Goal: Information Seeking & Learning: Learn about a topic

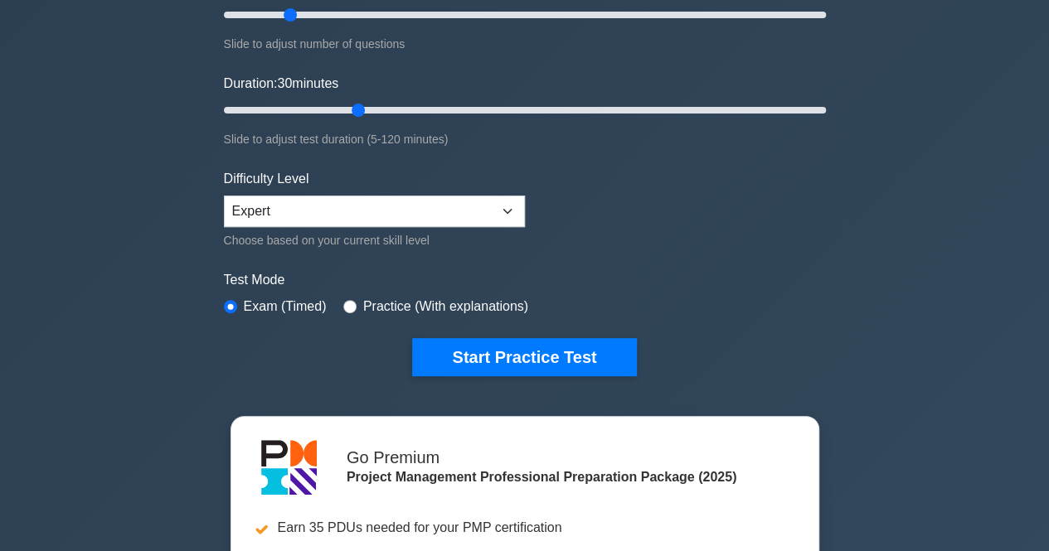
scroll to position [83, 0]
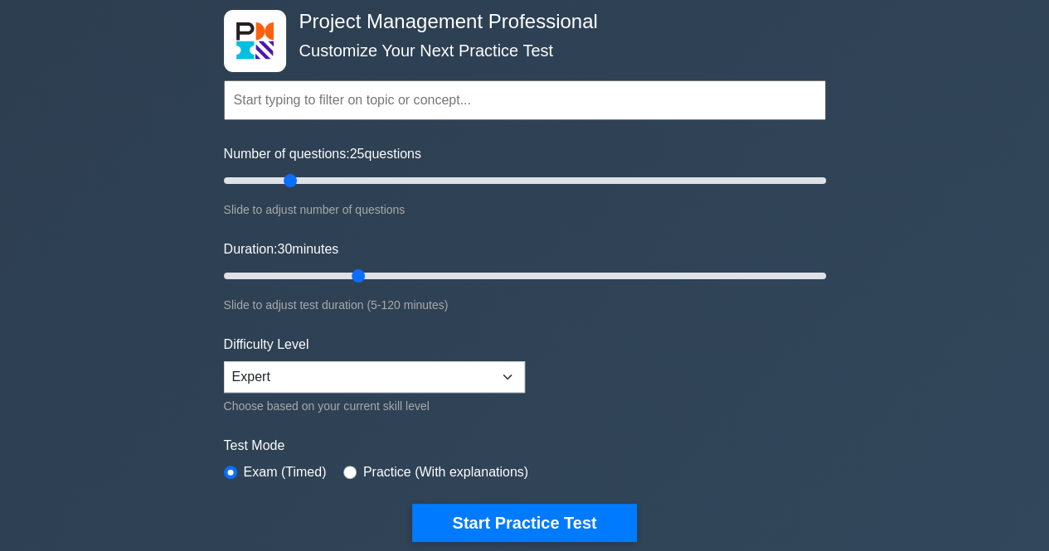
click at [489, 114] on input "text" at bounding box center [525, 100] width 602 height 40
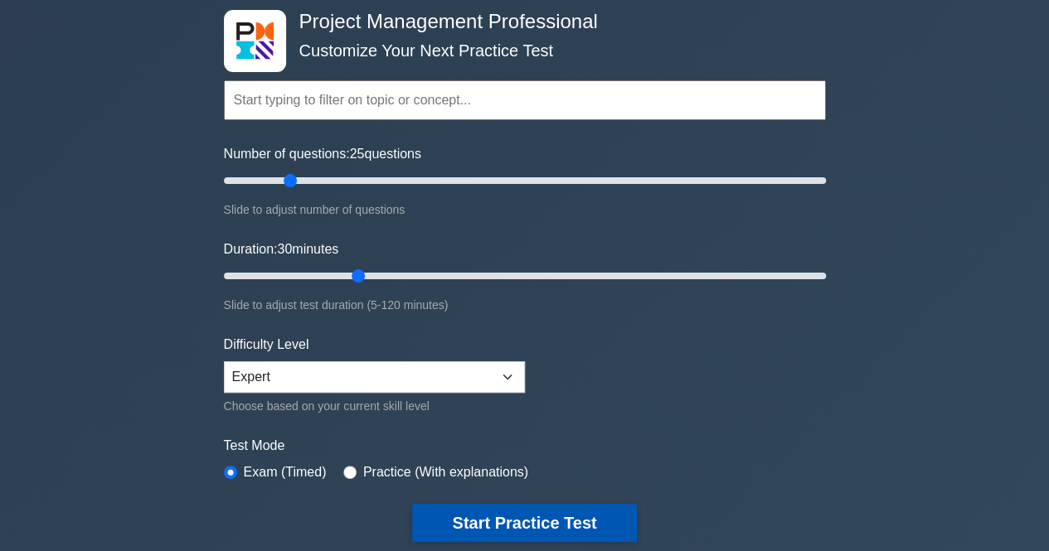
click at [558, 512] on button "Start Practice Test" at bounding box center [524, 523] width 224 height 38
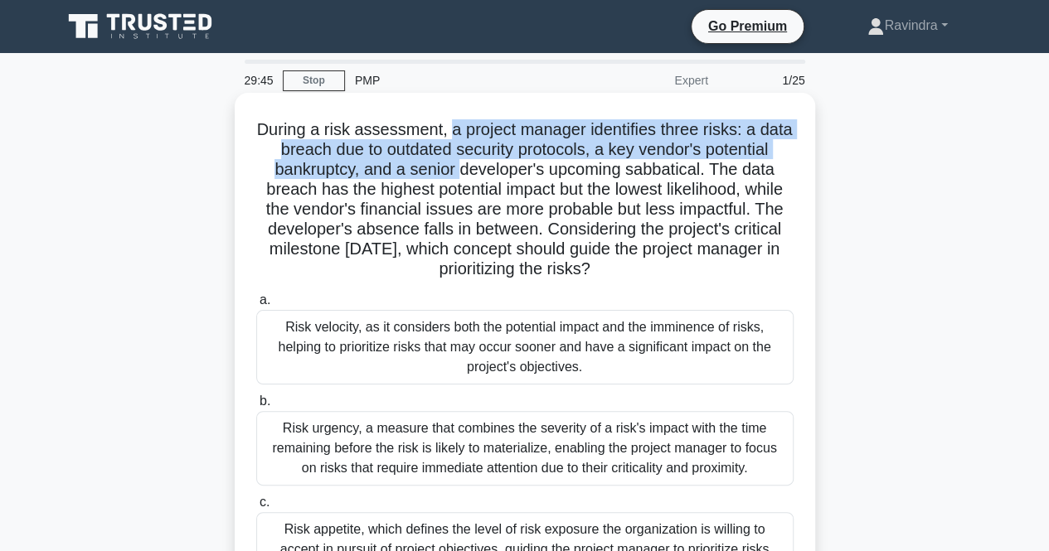
drag, startPoint x: 466, startPoint y: 132, endPoint x: 529, endPoint y: 173, distance: 75.4
click at [529, 173] on h5 "During a risk assessment, a project manager identifies three risks: a data brea…" at bounding box center [525, 199] width 541 height 161
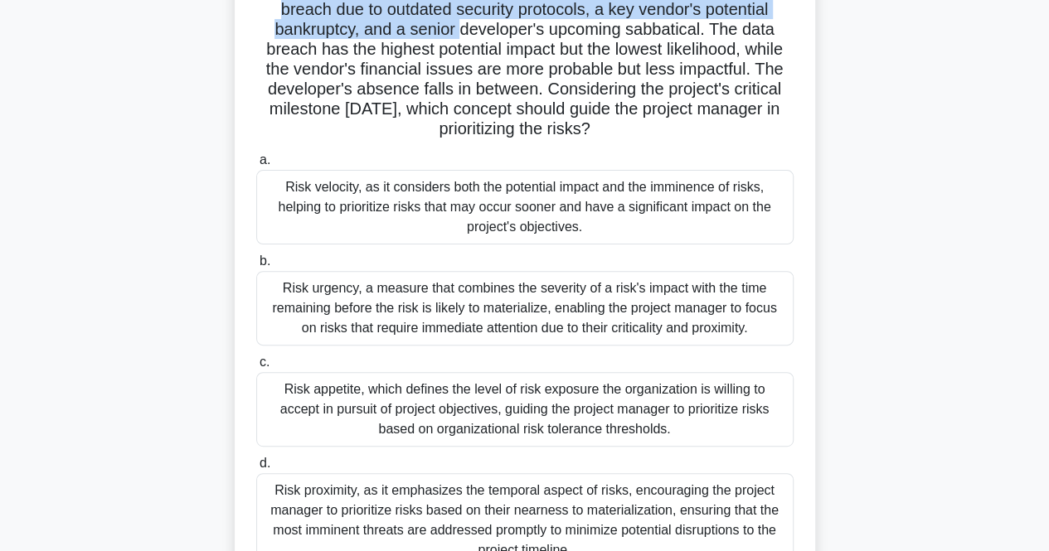
scroll to position [166, 0]
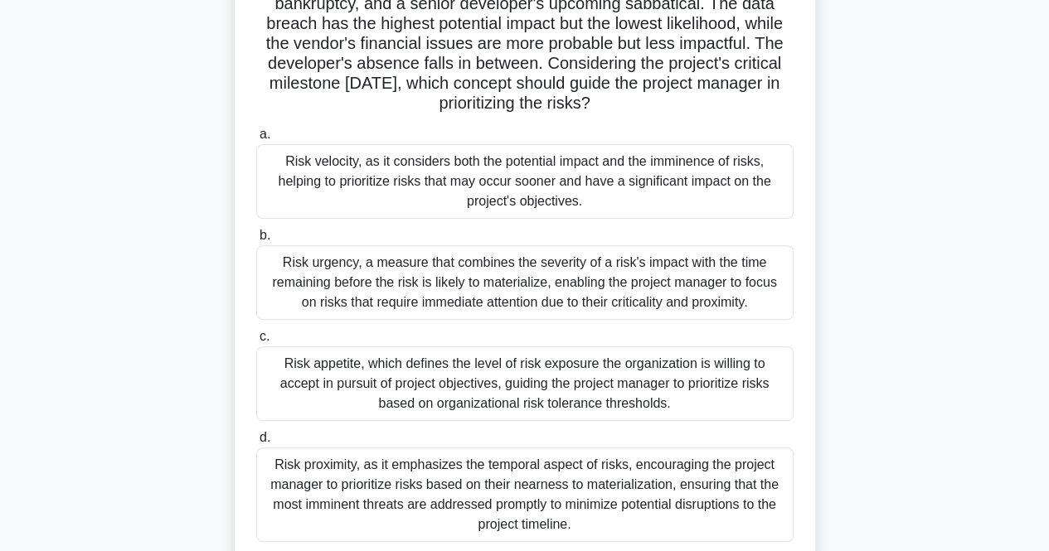
click at [511, 409] on div "Risk appetite, which defines the level of risk exposure the organization is wil…" at bounding box center [524, 384] width 537 height 75
click at [256, 342] on input "c. Risk appetite, which defines the level of risk exposure the organization is …" at bounding box center [256, 337] width 0 height 11
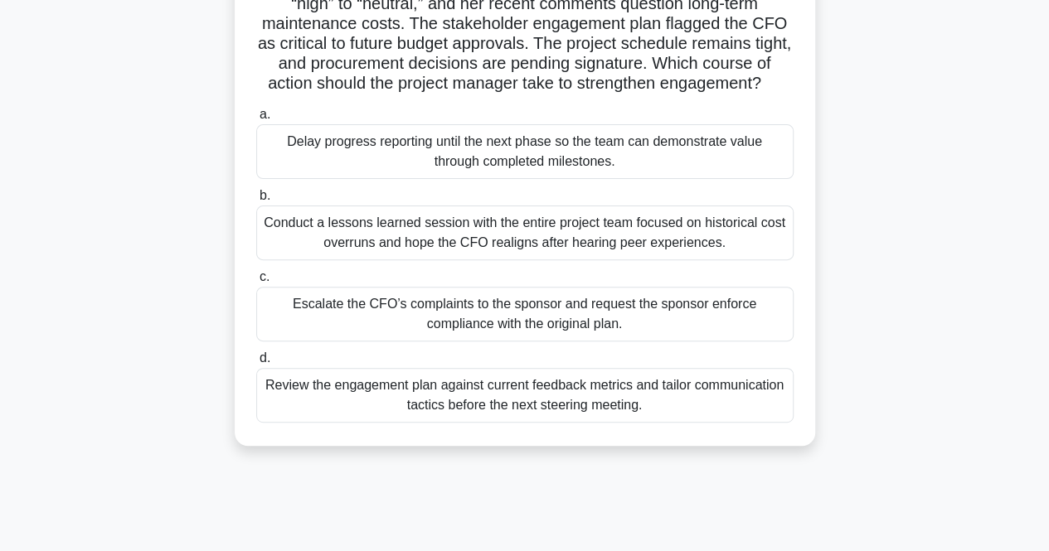
click at [506, 423] on div "Review the engagement plan against current feedback metrics and tailor communic…" at bounding box center [524, 395] width 537 height 55
click at [256, 364] on input "d. Review the engagement plan against current feedback metrics and tailor commu…" at bounding box center [256, 358] width 0 height 11
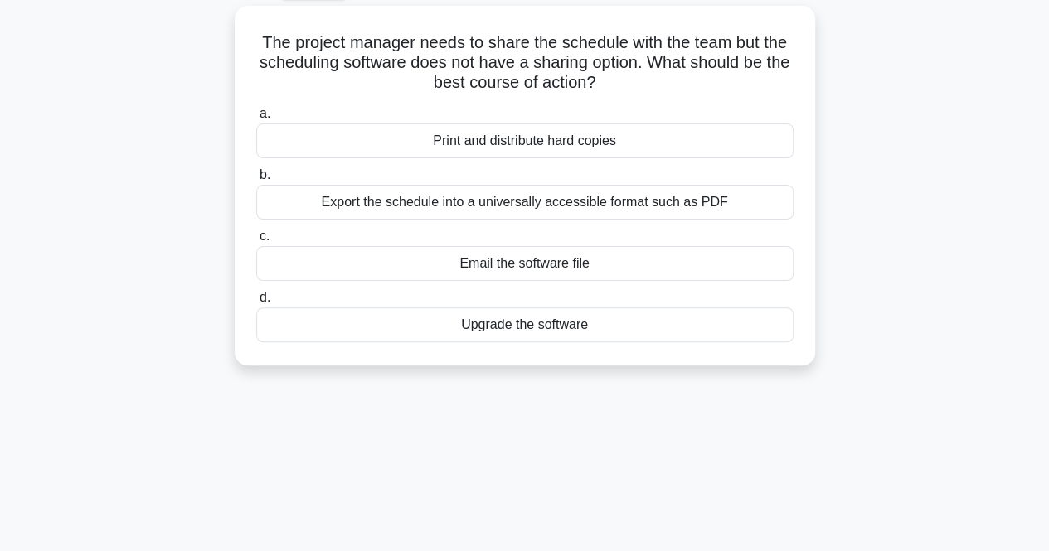
scroll to position [94, 0]
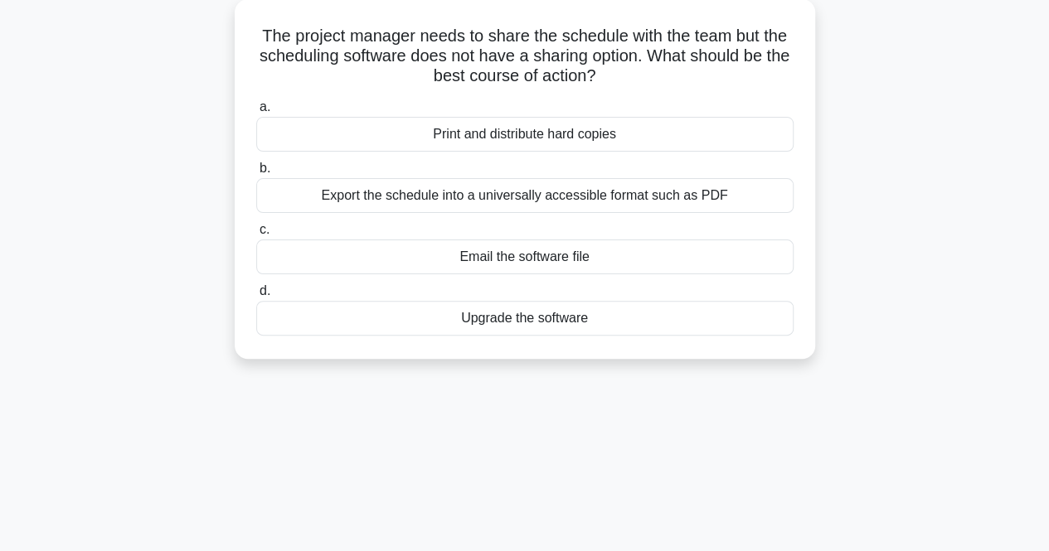
click at [640, 195] on div "Export the schedule into a universally accessible format such as PDF" at bounding box center [524, 195] width 537 height 35
click at [256, 174] on input "b. Export the schedule into a universally accessible format such as PDF" at bounding box center [256, 168] width 0 height 11
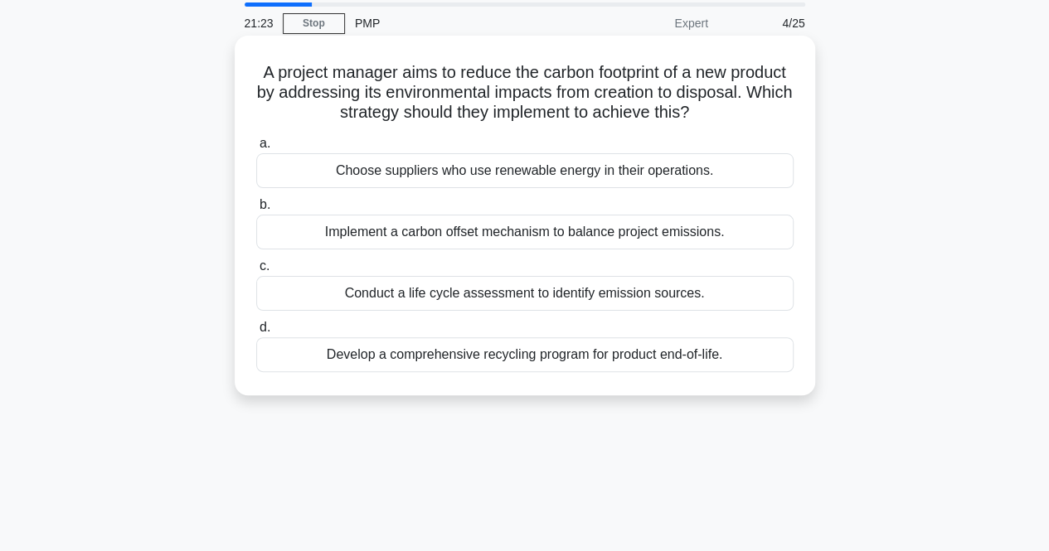
scroll to position [83, 0]
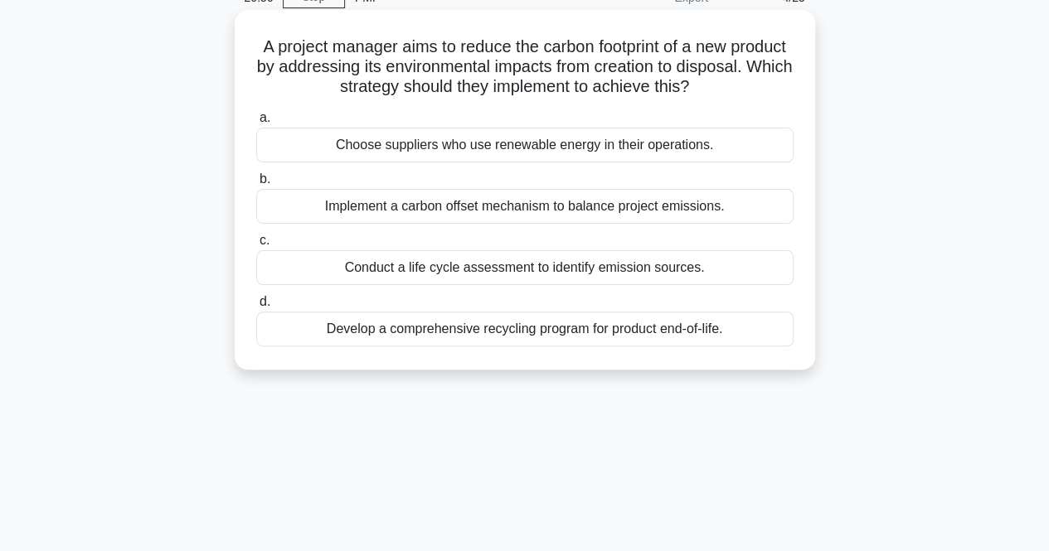
click at [536, 207] on div "Implement a carbon offset mechanism to balance project emissions." at bounding box center [524, 206] width 537 height 35
click at [256, 185] on input "b. Implement a carbon offset mechanism to balance project emissions." at bounding box center [256, 179] width 0 height 11
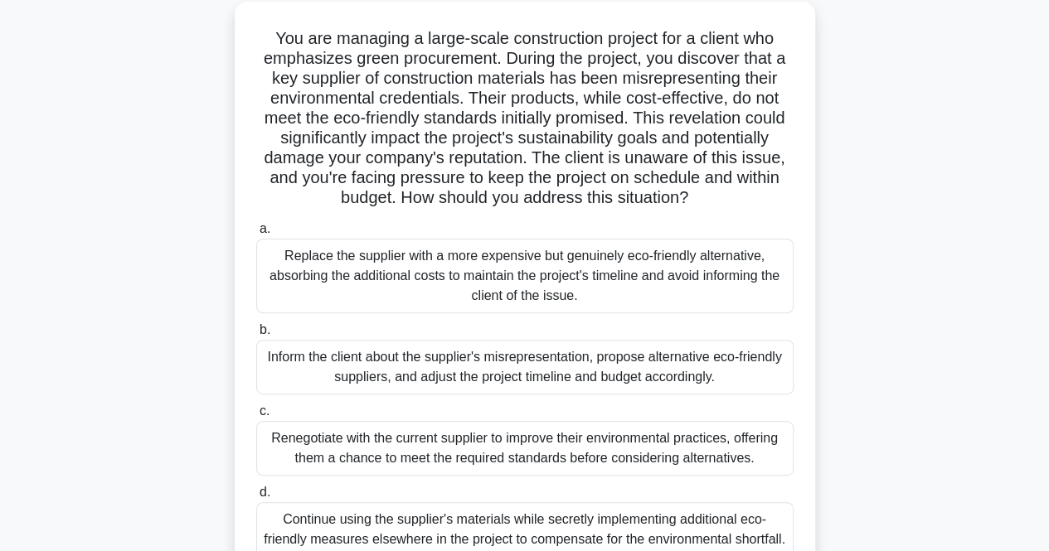
scroll to position [101, 0]
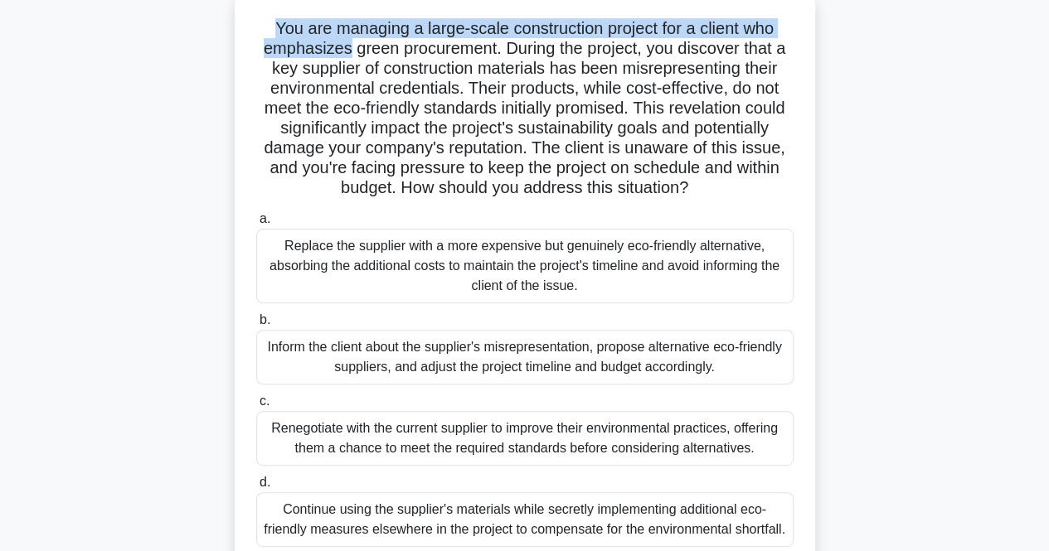
drag, startPoint x: 269, startPoint y: 27, endPoint x: 342, endPoint y: 52, distance: 77.4
click at [342, 52] on h5 "You are managing a large-scale construction project for a client who emphasizes…" at bounding box center [525, 108] width 541 height 181
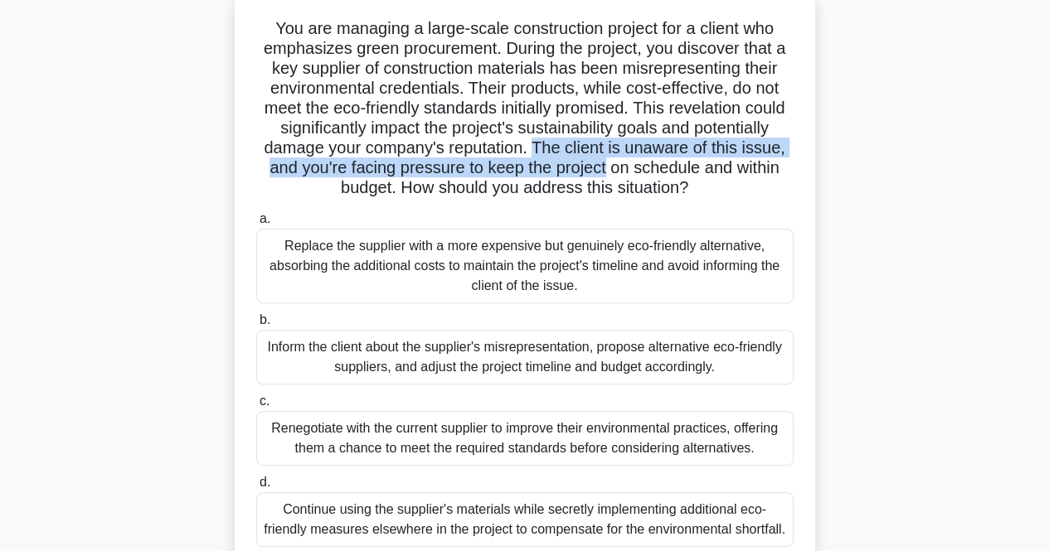
drag, startPoint x: 535, startPoint y: 145, endPoint x: 605, endPoint y: 179, distance: 78.2
click at [607, 172] on h5 "You are managing a large-scale construction project for a client who emphasizes…" at bounding box center [525, 108] width 541 height 181
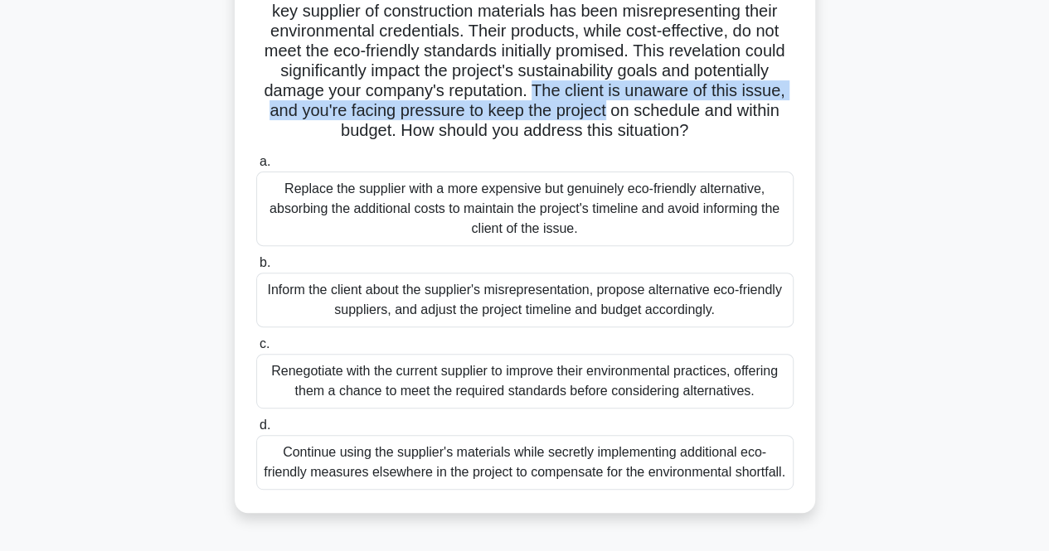
scroll to position [184, 0]
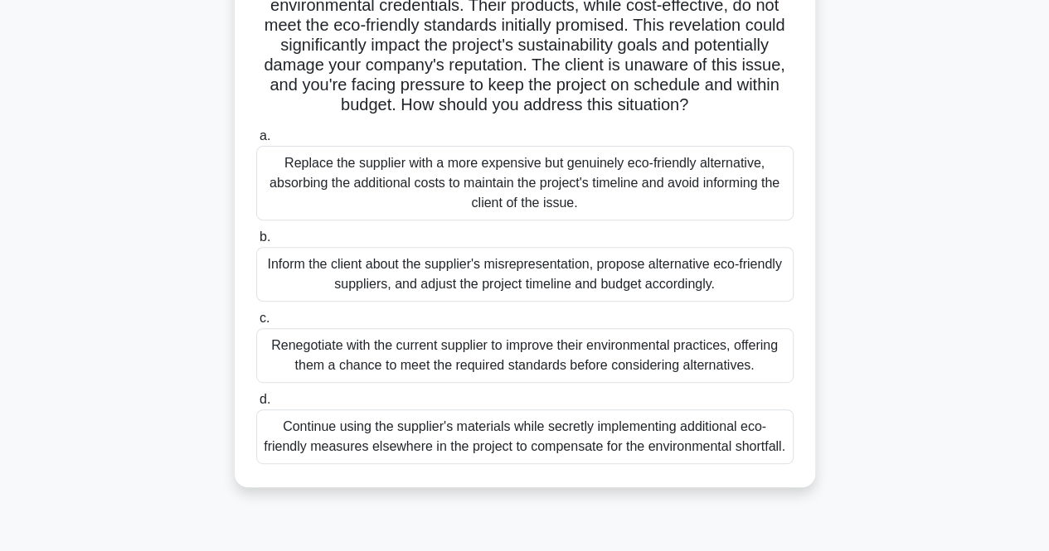
click at [417, 282] on div "Inform the client about the supplier's misrepresentation, propose alternative e…" at bounding box center [524, 274] width 537 height 55
click at [256, 243] on input "b. Inform the client about the supplier's misrepresentation, propose alternativ…" at bounding box center [256, 237] width 0 height 11
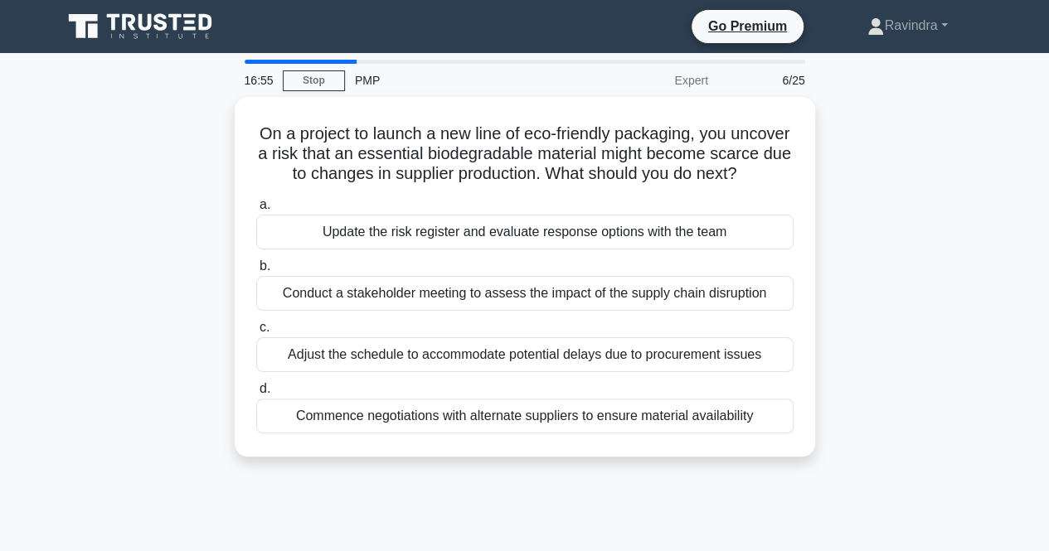
scroll to position [83, 0]
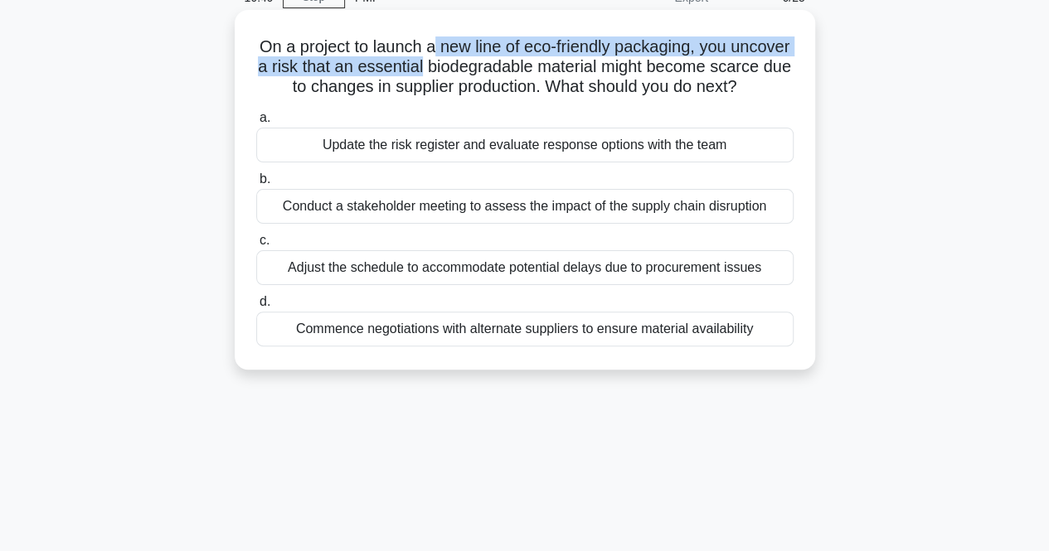
drag, startPoint x: 465, startPoint y: 40, endPoint x: 492, endPoint y: 62, distance: 35.4
click at [492, 62] on h5 "On a project to launch a new line of eco-friendly packaging, you uncover a risk…" at bounding box center [525, 66] width 541 height 61
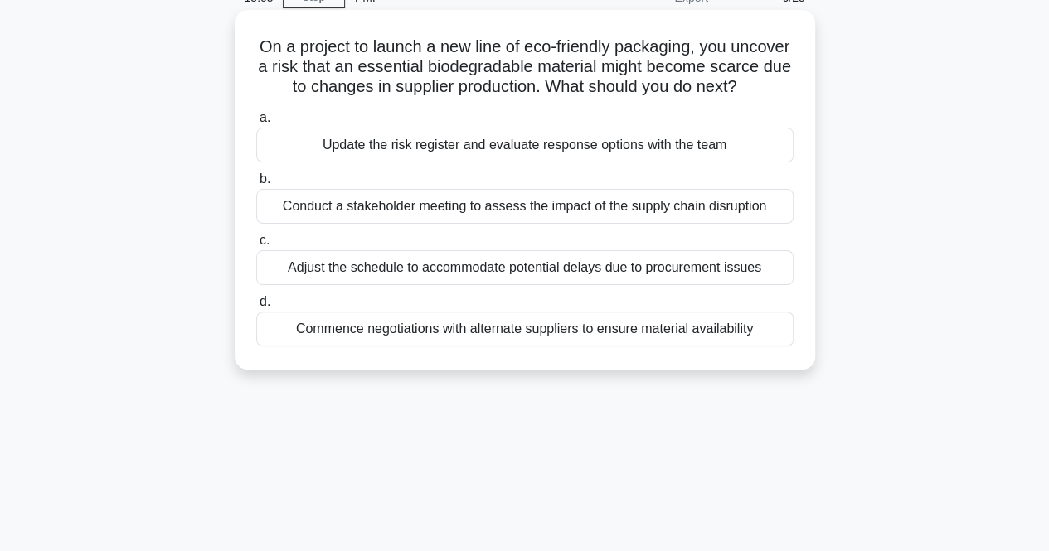
click at [583, 162] on div "Update the risk register and evaluate response options with the team" at bounding box center [524, 145] width 537 height 35
click at [256, 124] on input "a. Update the risk register and evaluate response options with the team" at bounding box center [256, 118] width 0 height 11
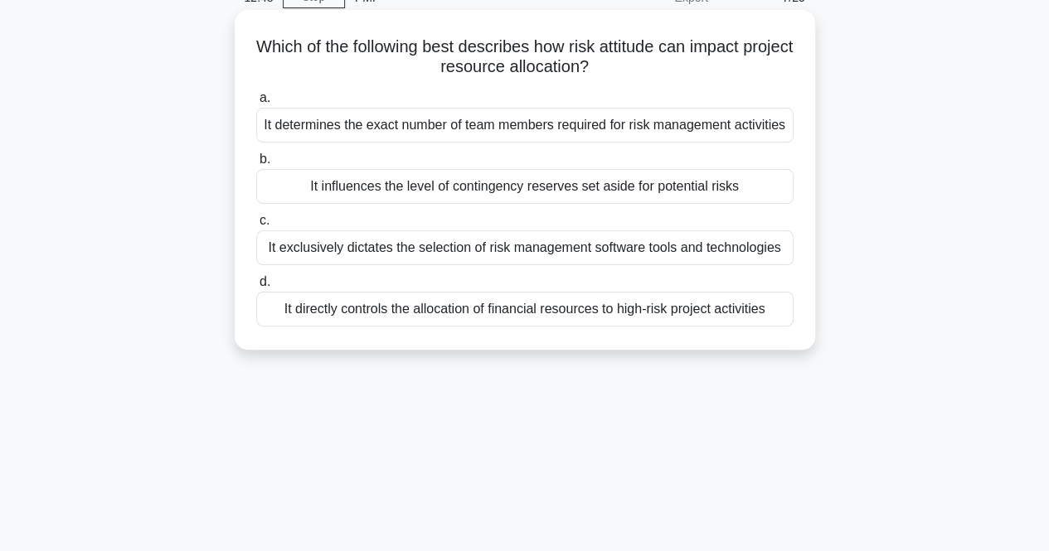
click at [568, 194] on div "It influences the level of contingency reserves set aside for potential risks" at bounding box center [524, 186] width 537 height 35
click at [256, 165] on input "b. It influences the level of contingency reserves set aside for potential risks" at bounding box center [256, 159] width 0 height 11
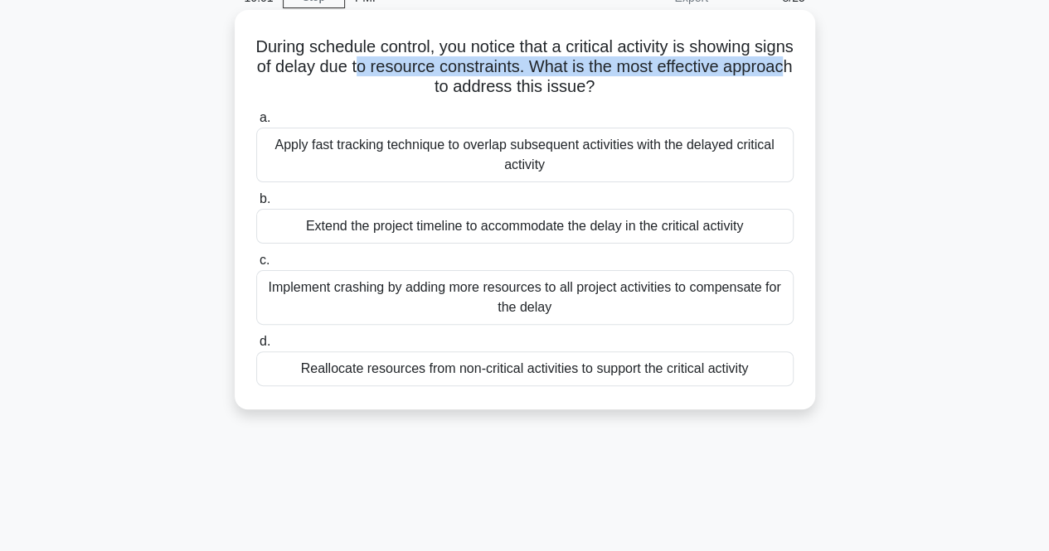
drag, startPoint x: 412, startPoint y: 67, endPoint x: 454, endPoint y: 79, distance: 43.8
click at [454, 79] on h5 "During schedule control, you notice that a critical activity is showing signs o…" at bounding box center [525, 66] width 541 height 61
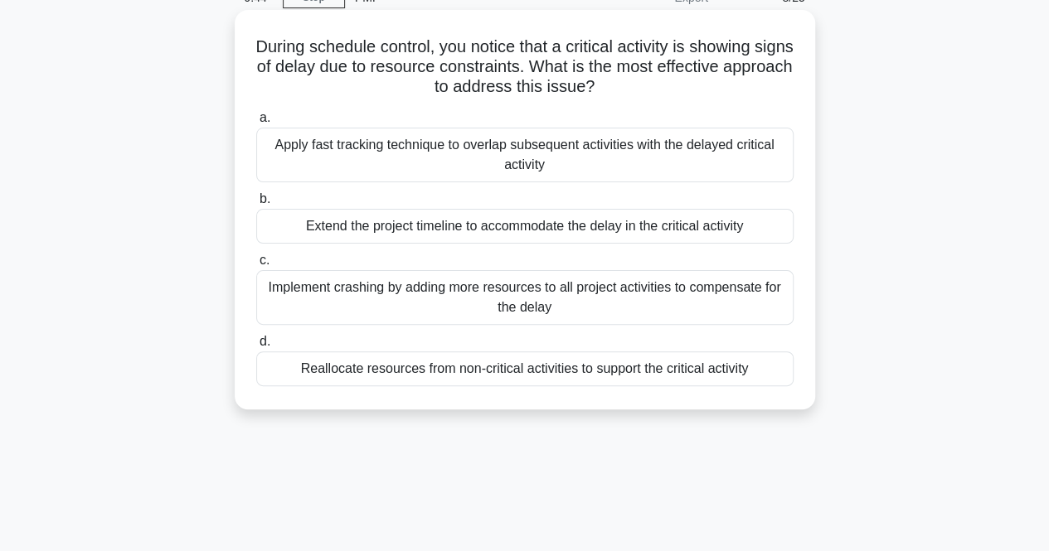
click at [577, 376] on div "Reallocate resources from non-critical activities to support the critical activ…" at bounding box center [524, 369] width 537 height 35
click at [256, 347] on input "d. Reallocate resources from non-critical activities to support the critical ac…" at bounding box center [256, 342] width 0 height 11
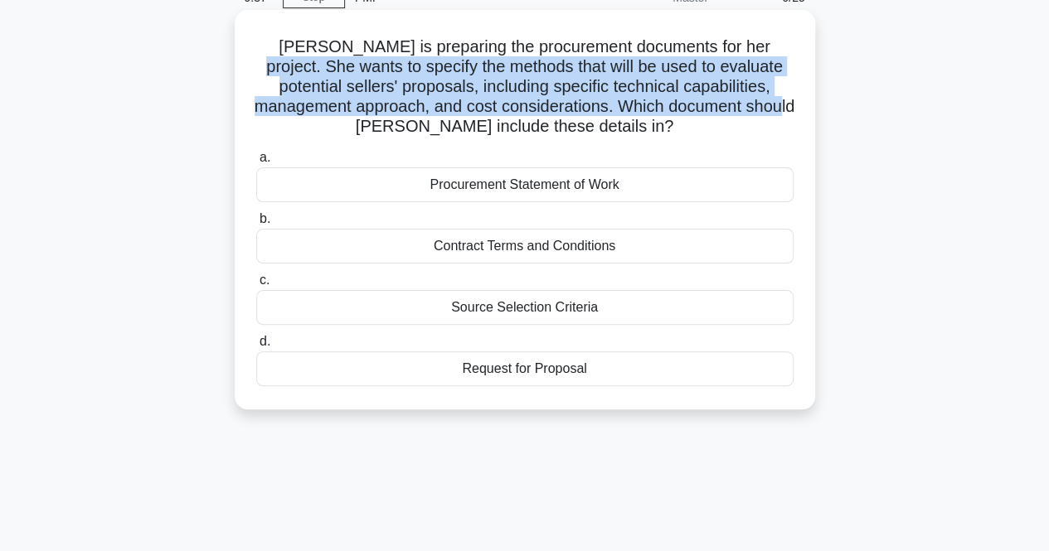
drag, startPoint x: 746, startPoint y: 45, endPoint x: 794, endPoint y: 114, distance: 84.0
click at [794, 114] on h5 "Susan is preparing the procurement documents for her project. She wants to spec…" at bounding box center [525, 86] width 541 height 101
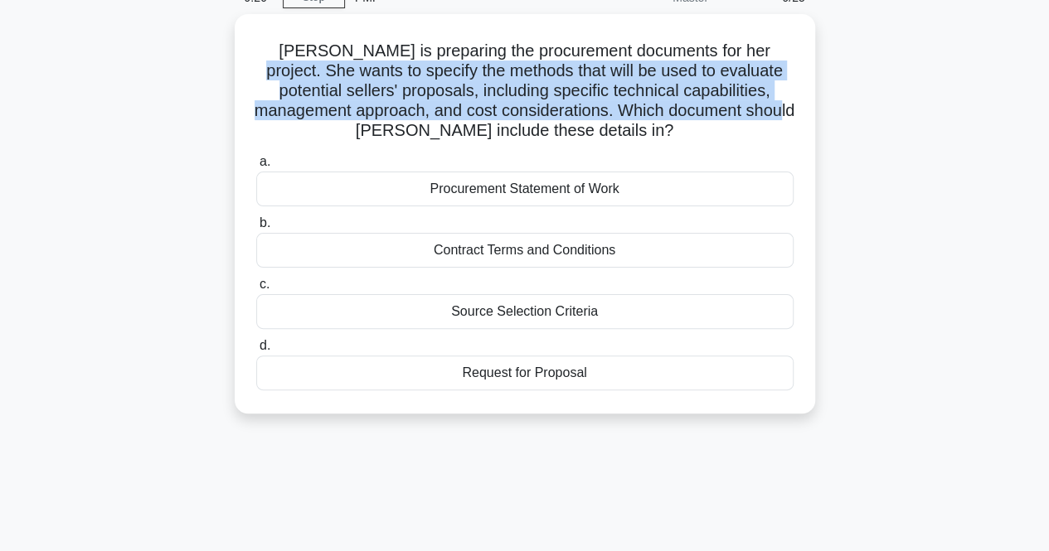
click at [940, 106] on div "Susan is preparing the procurement documents for her project. She wants to spec…" at bounding box center [524, 224] width 945 height 420
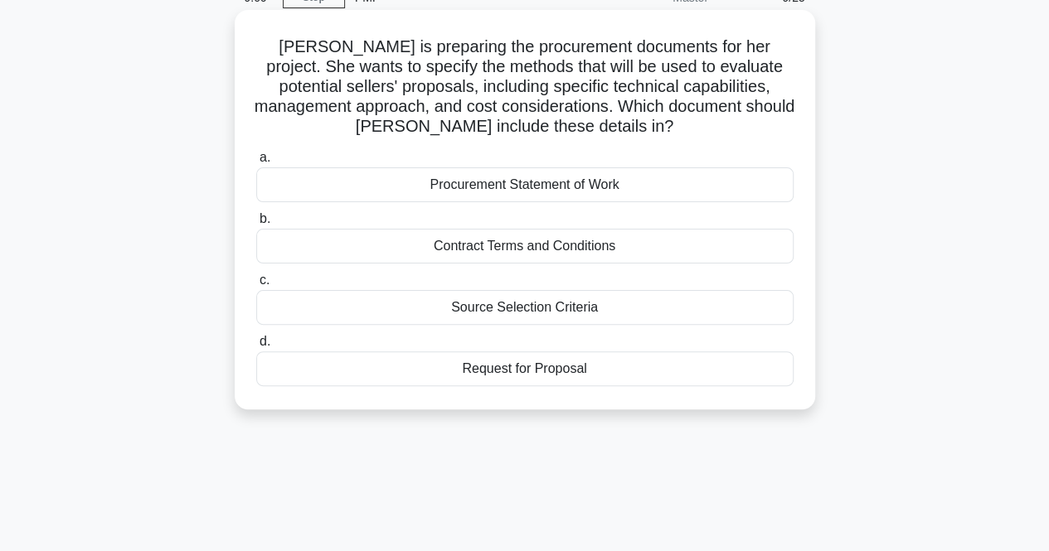
click at [688, 306] on div "Source Selection Criteria" at bounding box center [524, 307] width 537 height 35
click at [256, 286] on input "c. Source Selection Criteria" at bounding box center [256, 280] width 0 height 11
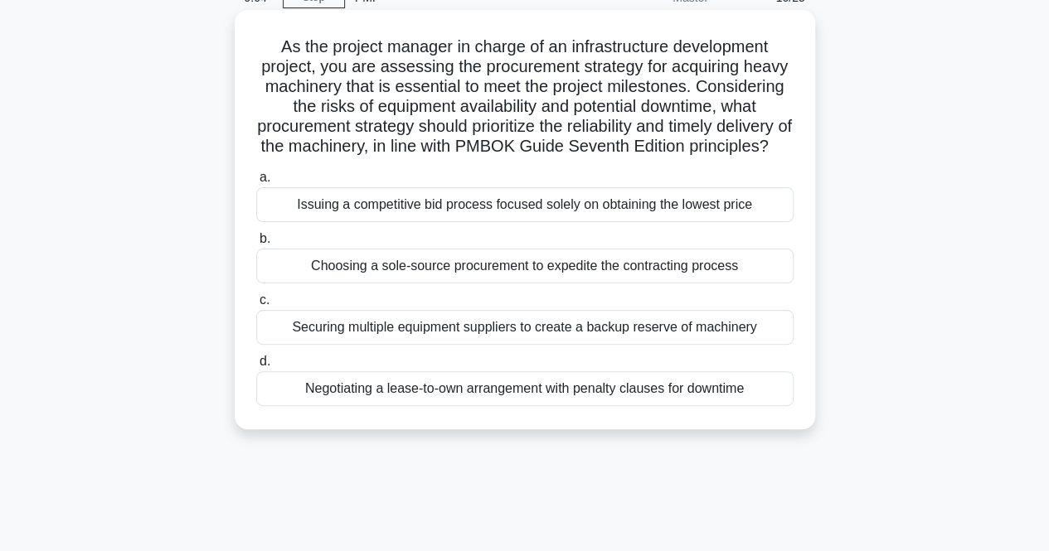
click at [506, 66] on h5 "As the project manager in charge of an infrastructure development project, you …" at bounding box center [525, 96] width 541 height 121
click at [616, 410] on div "a. Issuing a competitive bid process focused solely on obtaining the lowest pri…" at bounding box center [524, 286] width 557 height 245
click at [632, 406] on div "Negotiating a lease-to-own arrangement with penalty clauses for downtime" at bounding box center [524, 388] width 537 height 35
click at [256, 367] on input "d. Negotiating a lease-to-own arrangement with penalty clauses for downtime" at bounding box center [256, 362] width 0 height 11
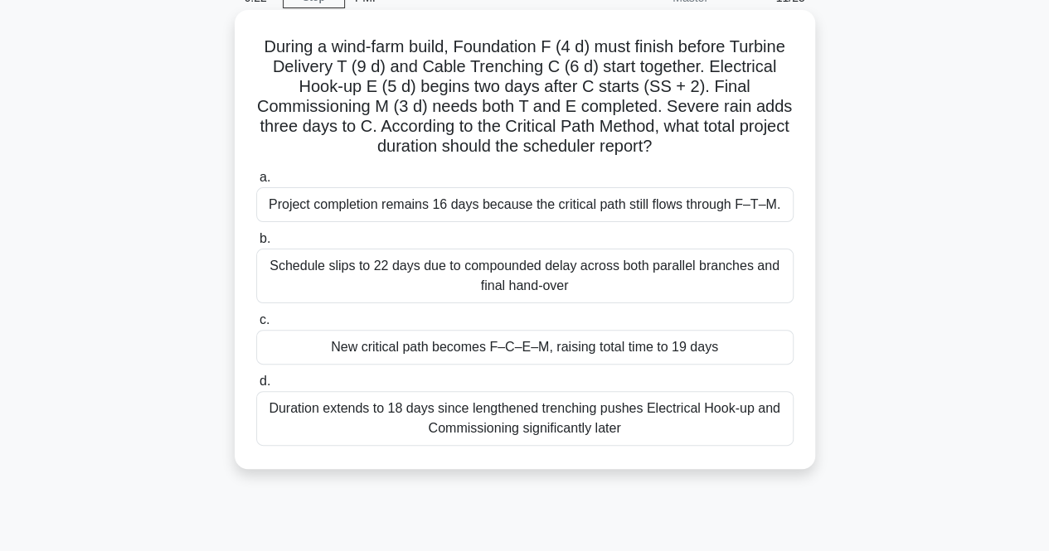
click at [606, 414] on div "Duration extends to 18 days since lengthened trenching pushes Electrical Hook-u…" at bounding box center [524, 418] width 537 height 55
click at [256, 387] on input "d. Duration extends to 18 days since lengthened trenching pushes Electrical Hoo…" at bounding box center [256, 381] width 0 height 11
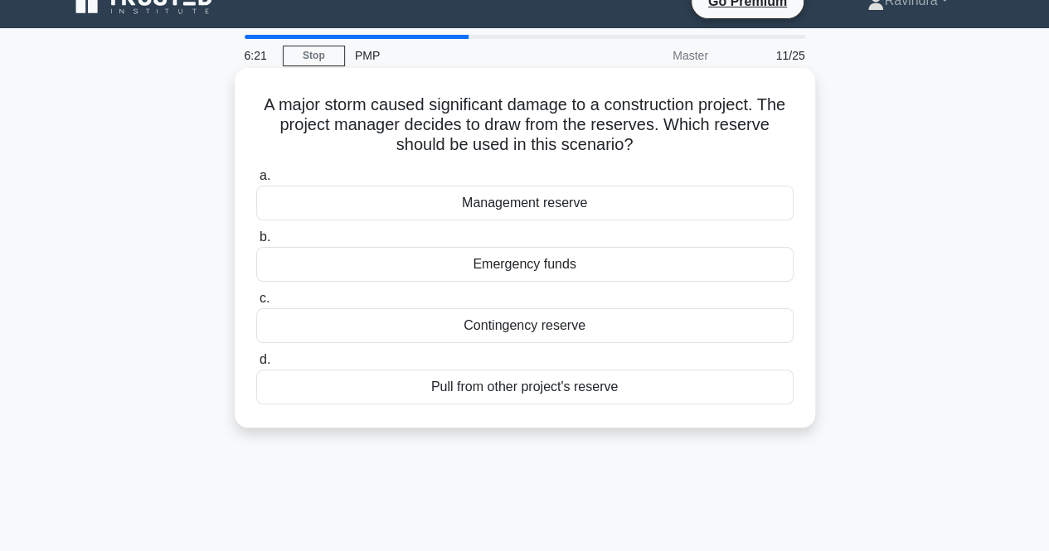
scroll to position [0, 0]
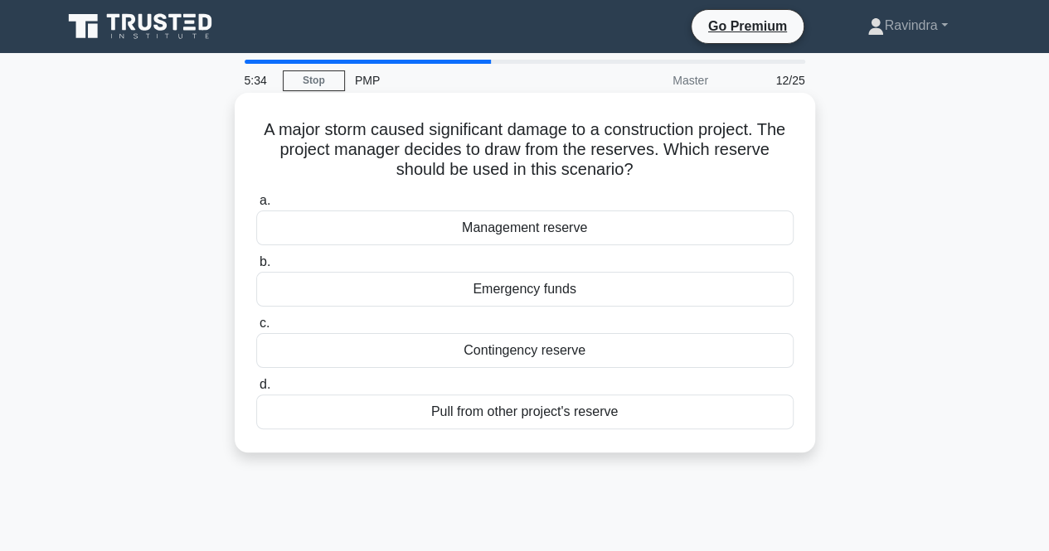
click at [647, 240] on div "Management reserve" at bounding box center [524, 228] width 537 height 35
click at [256, 206] on input "a. Management reserve" at bounding box center [256, 201] width 0 height 11
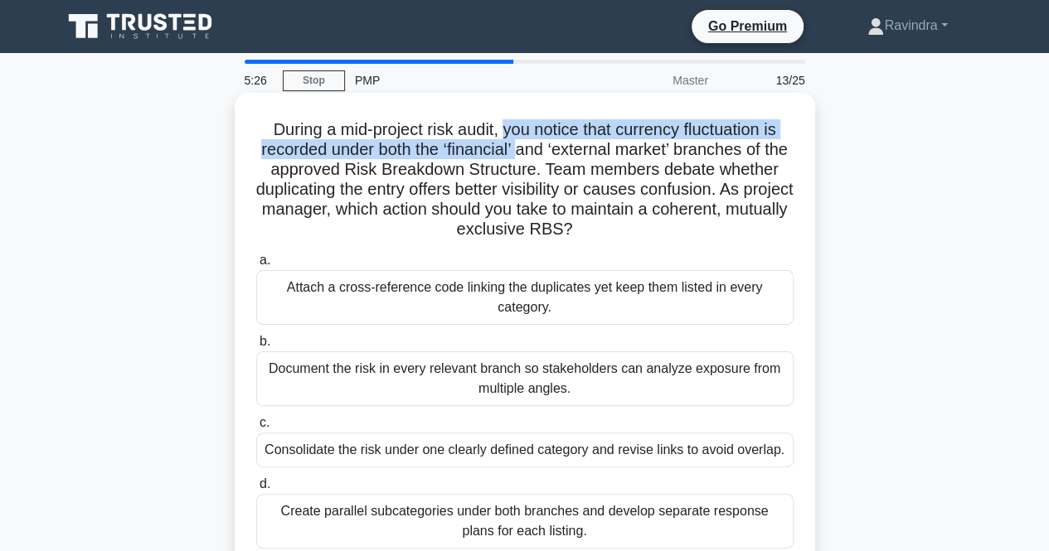
drag, startPoint x: 502, startPoint y: 129, endPoint x: 534, endPoint y: 150, distance: 37.7
click at [534, 150] on h5 "During a mid-project risk audit, you notice that currency fluctuation is record…" at bounding box center [525, 179] width 541 height 121
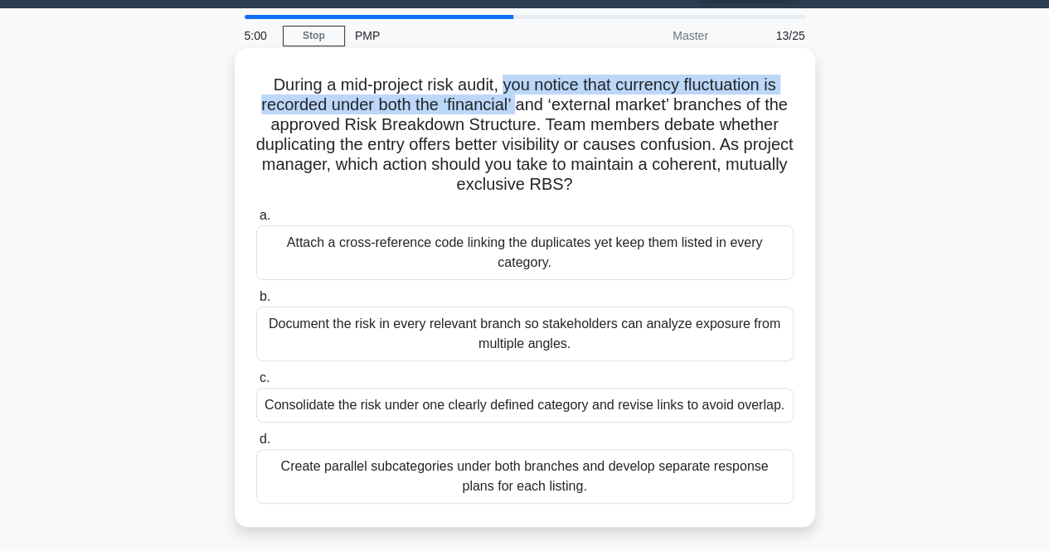
scroll to position [83, 0]
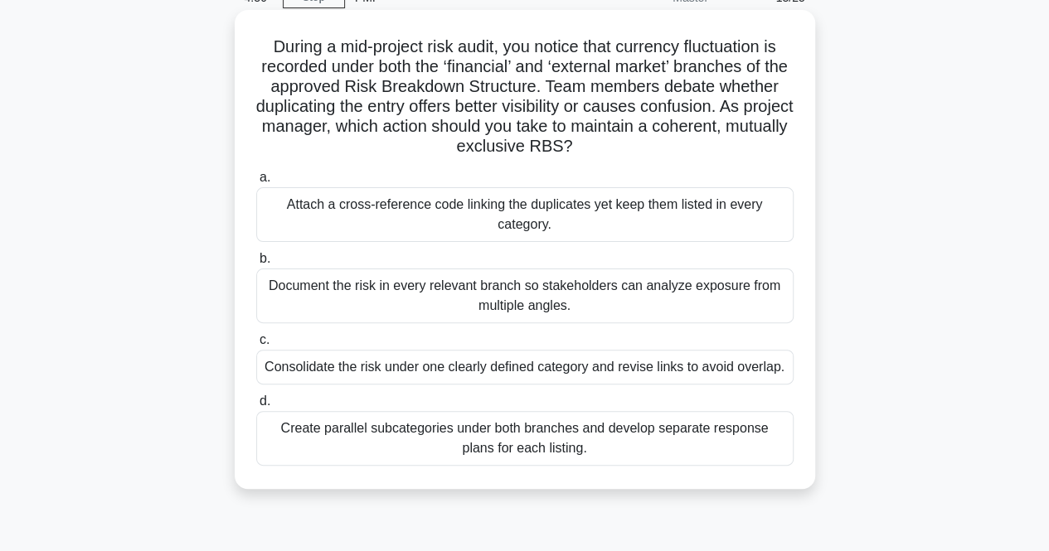
click at [576, 303] on div "Document the risk in every relevant branch so stakeholders can analyze exposure…" at bounding box center [524, 296] width 537 height 55
click at [256, 264] on input "b. Document the risk in every relevant branch so stakeholders can analyze expos…" at bounding box center [256, 259] width 0 height 11
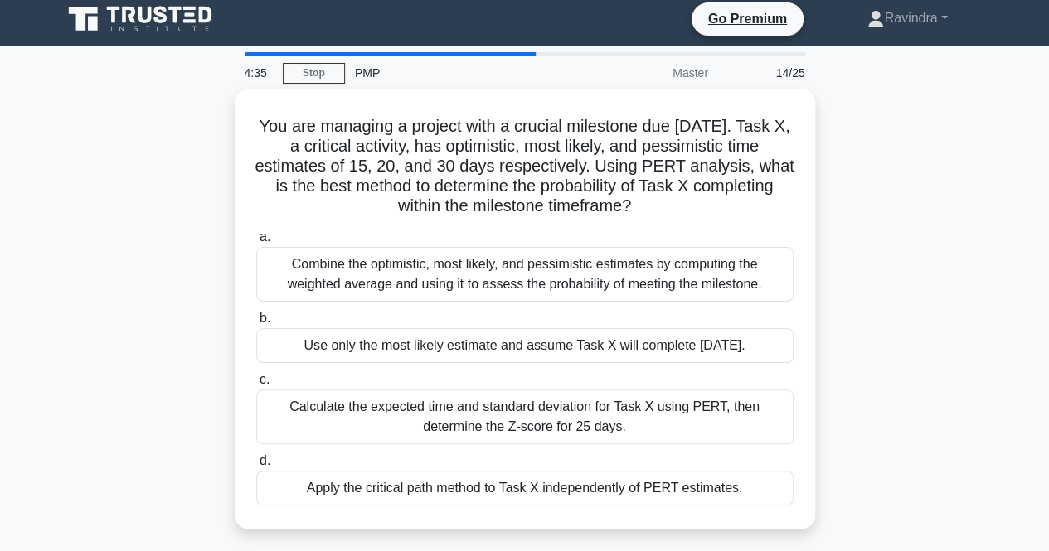
scroll to position [0, 0]
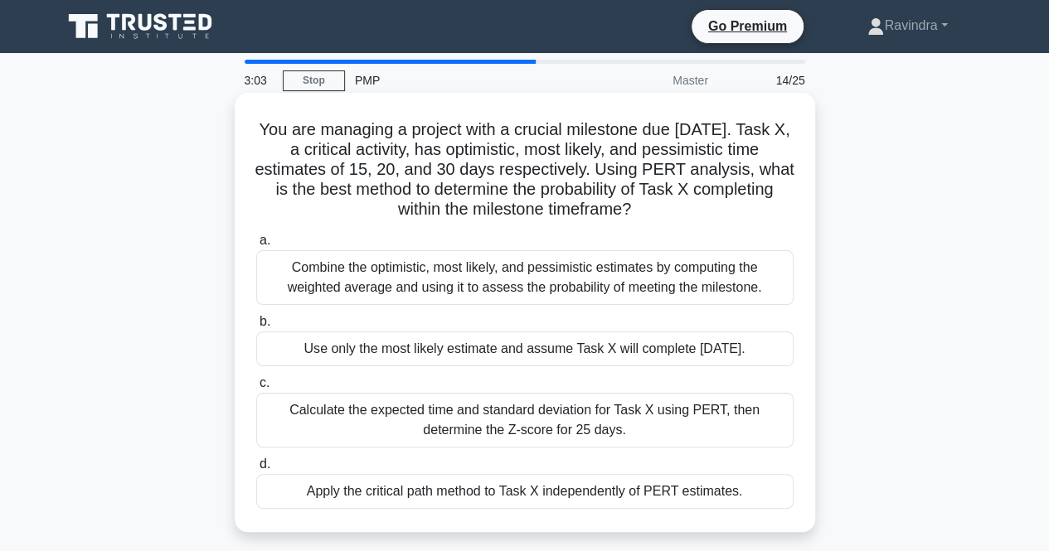
click at [565, 342] on div "Use only the most likely estimate and assume Task X will complete in 20 days." at bounding box center [524, 349] width 537 height 35
click at [256, 327] on input "b. Use only the most likely estimate and assume Task X will complete in 20 days." at bounding box center [256, 322] width 0 height 11
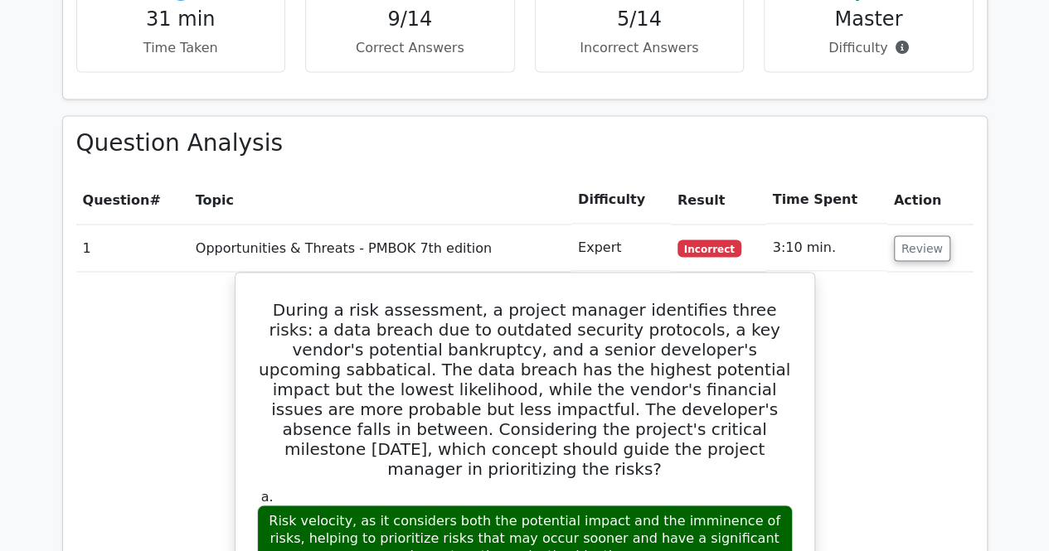
scroll to position [1327, 0]
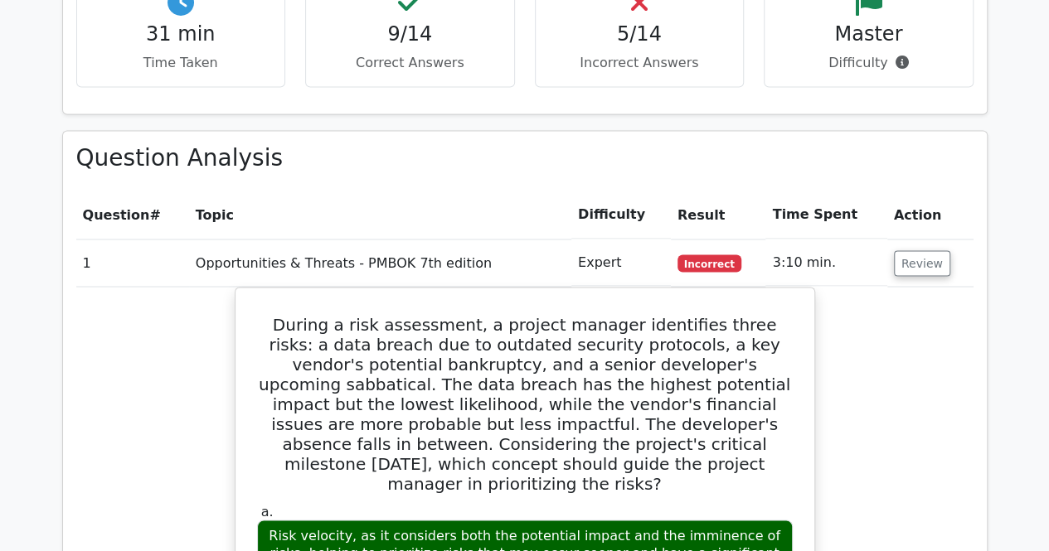
click at [926, 239] on td "Review" at bounding box center [930, 262] width 86 height 47
click at [924, 250] on button "Review" at bounding box center [922, 263] width 56 height 26
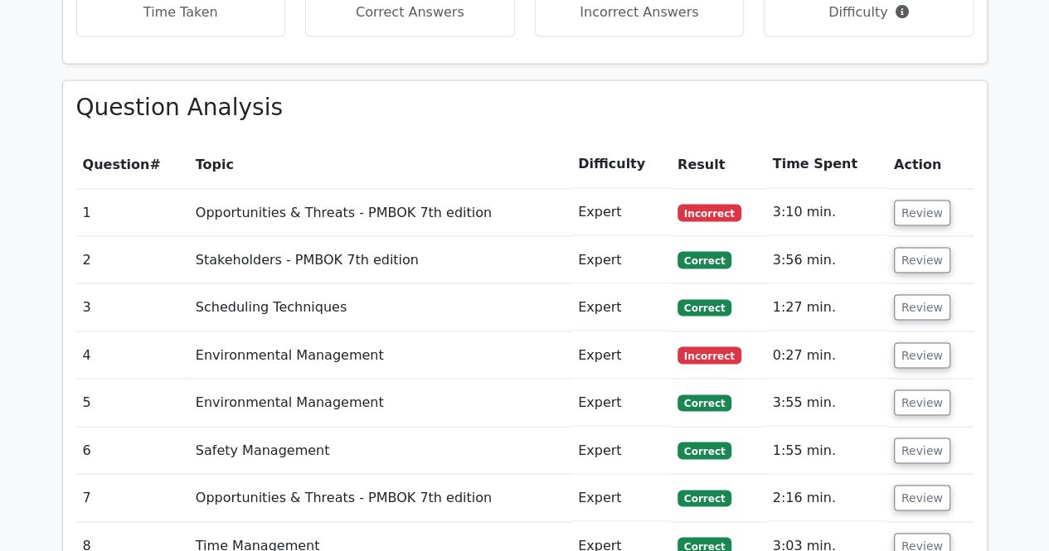
scroll to position [1492, 0]
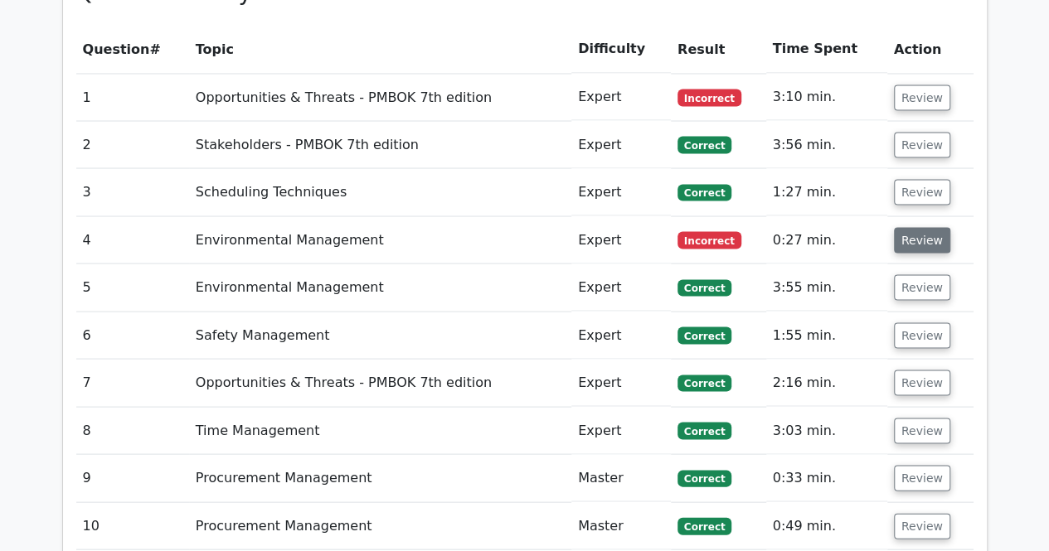
click at [927, 227] on button "Review" at bounding box center [922, 240] width 56 height 26
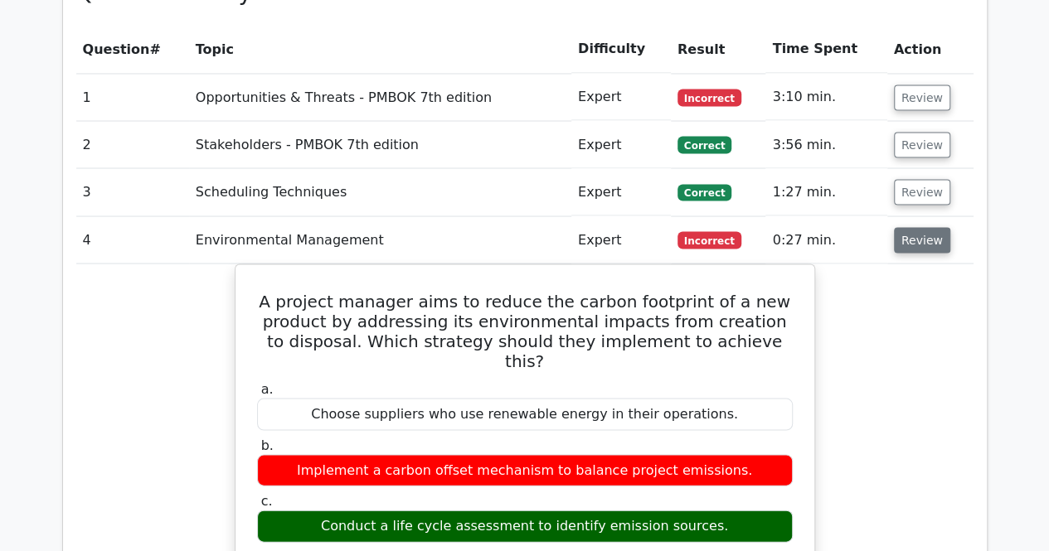
scroll to position [1575, 0]
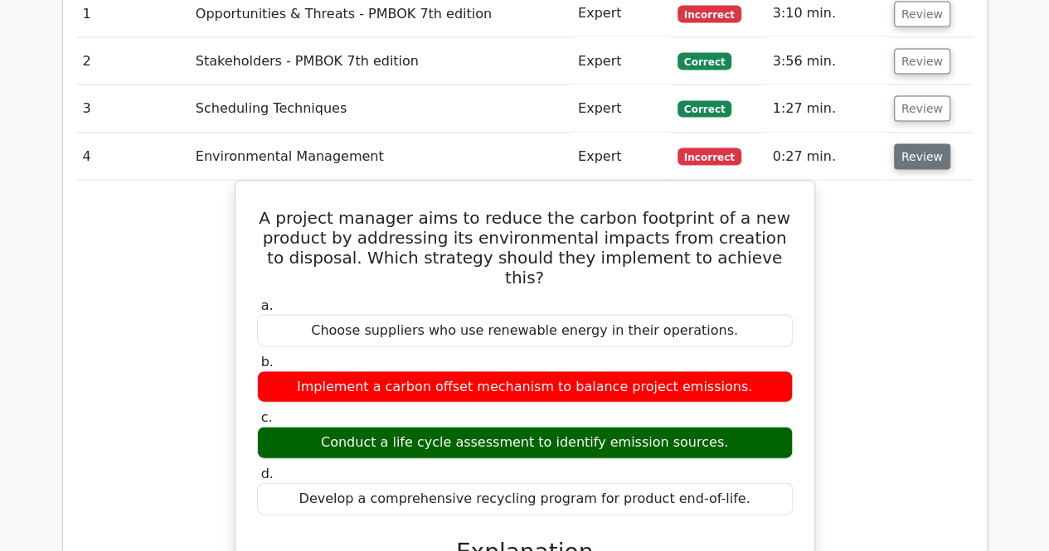
click at [929, 144] on button "Review" at bounding box center [922, 157] width 56 height 26
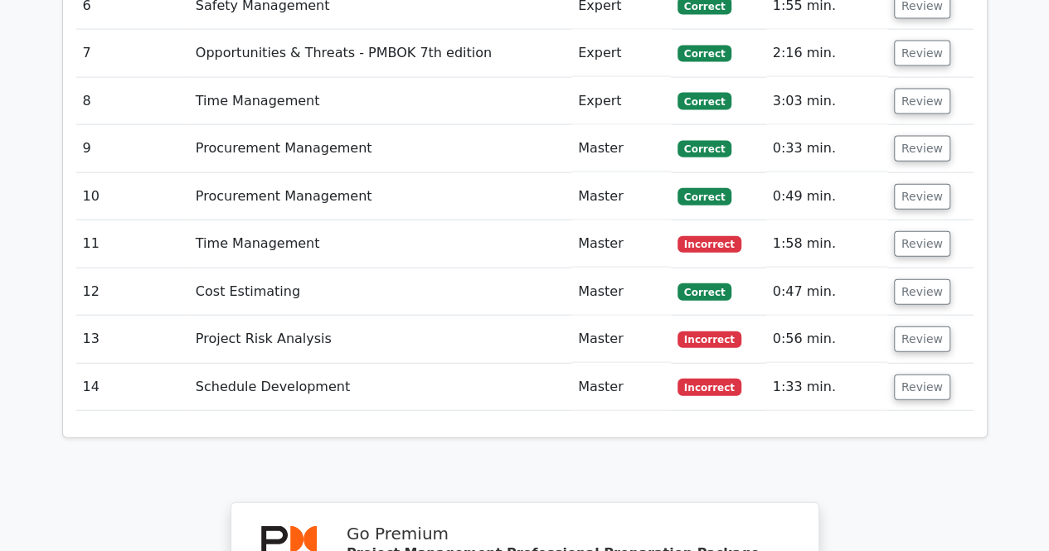
scroll to position [1907, 0]
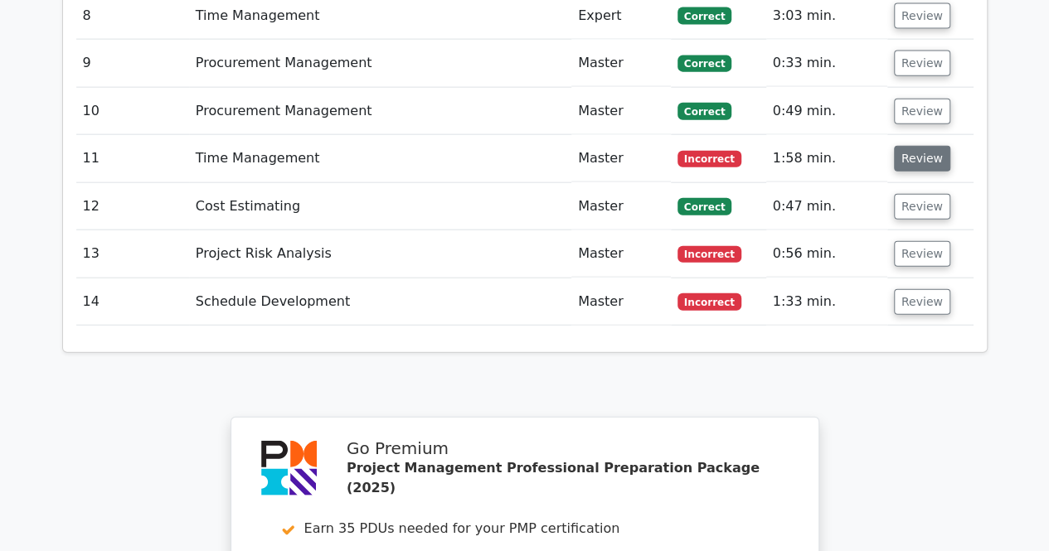
click at [927, 146] on button "Review" at bounding box center [922, 159] width 56 height 26
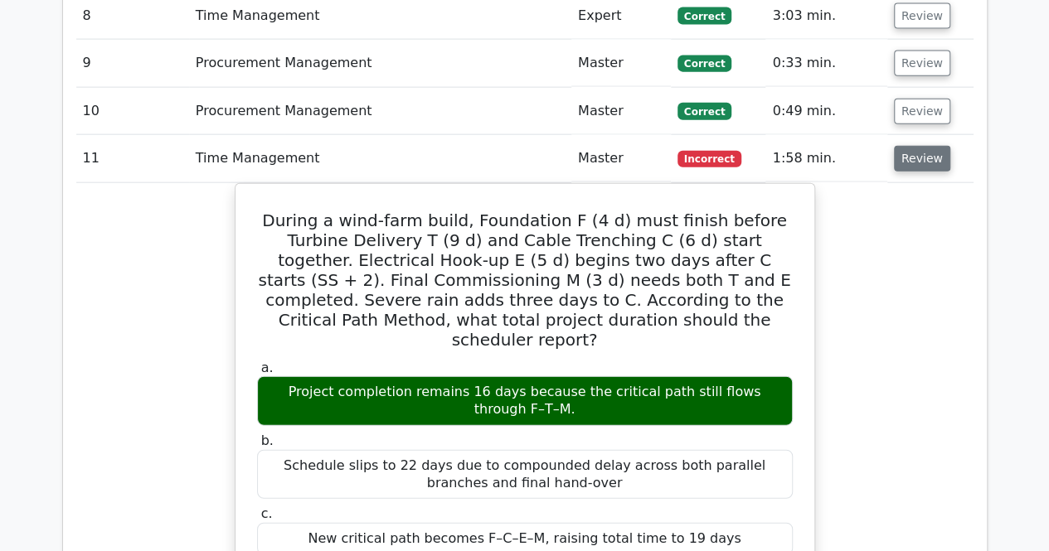
click at [929, 146] on button "Review" at bounding box center [922, 159] width 56 height 26
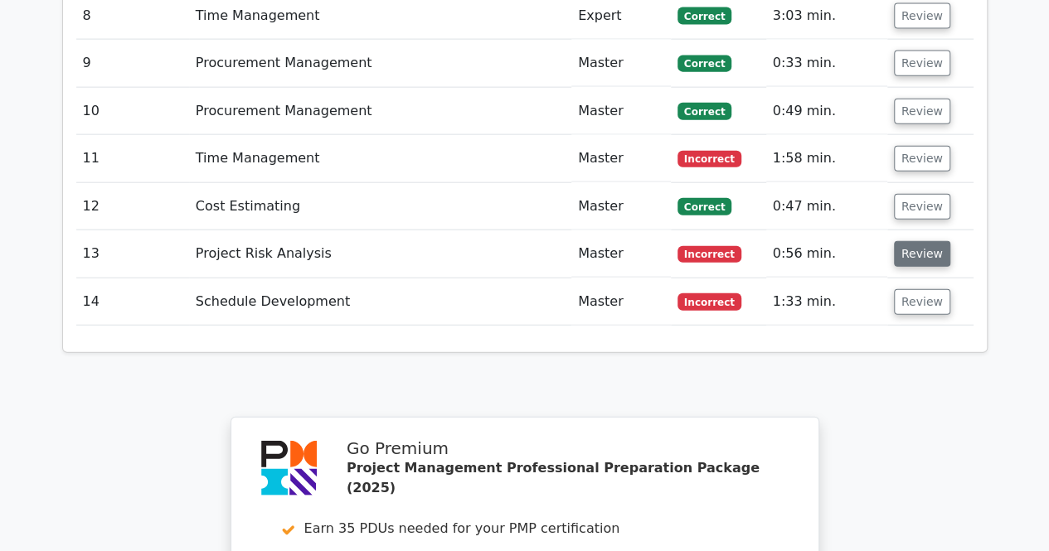
click at [909, 241] on button "Review" at bounding box center [922, 254] width 56 height 26
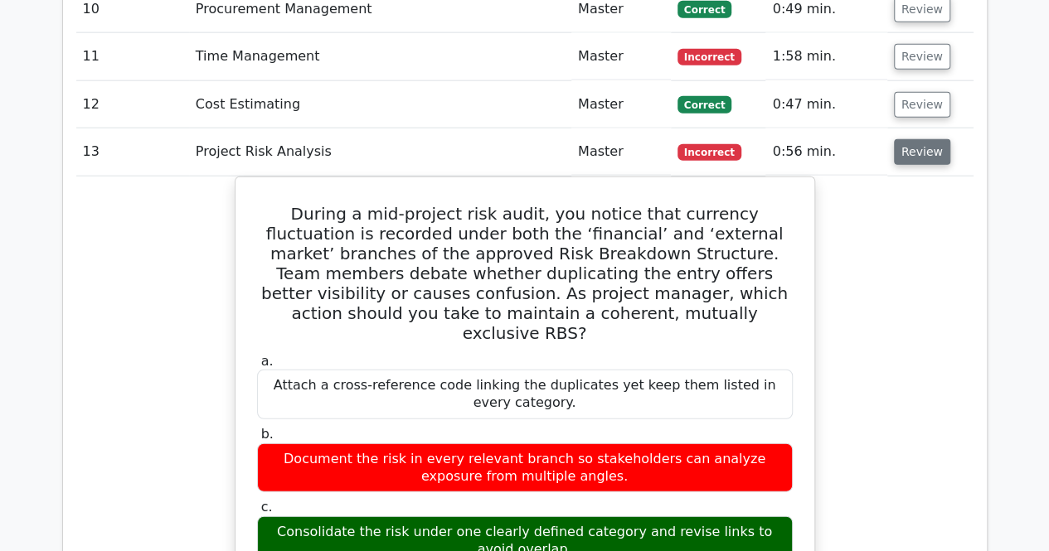
scroll to position [1824, 0]
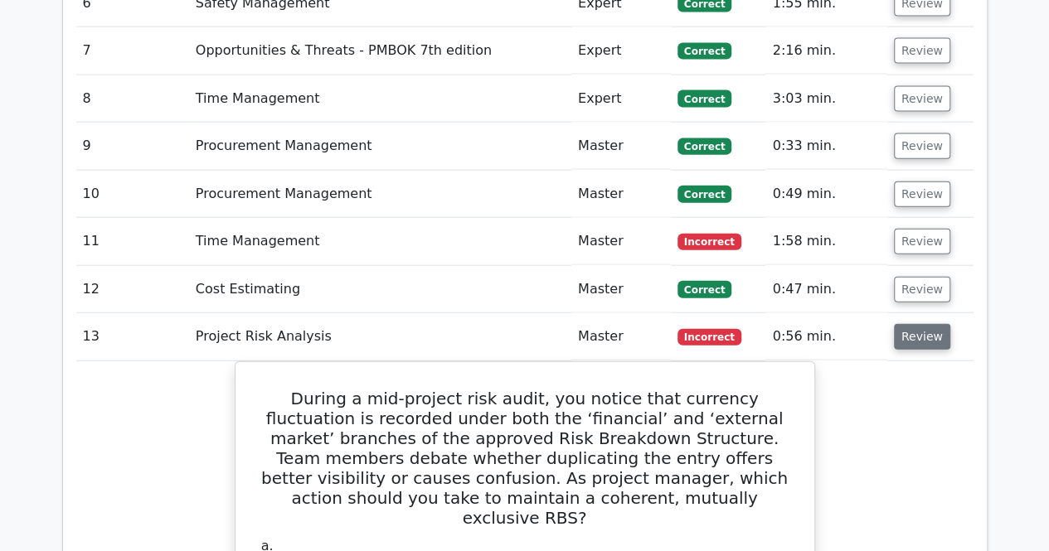
click at [927, 324] on button "Review" at bounding box center [922, 337] width 56 height 26
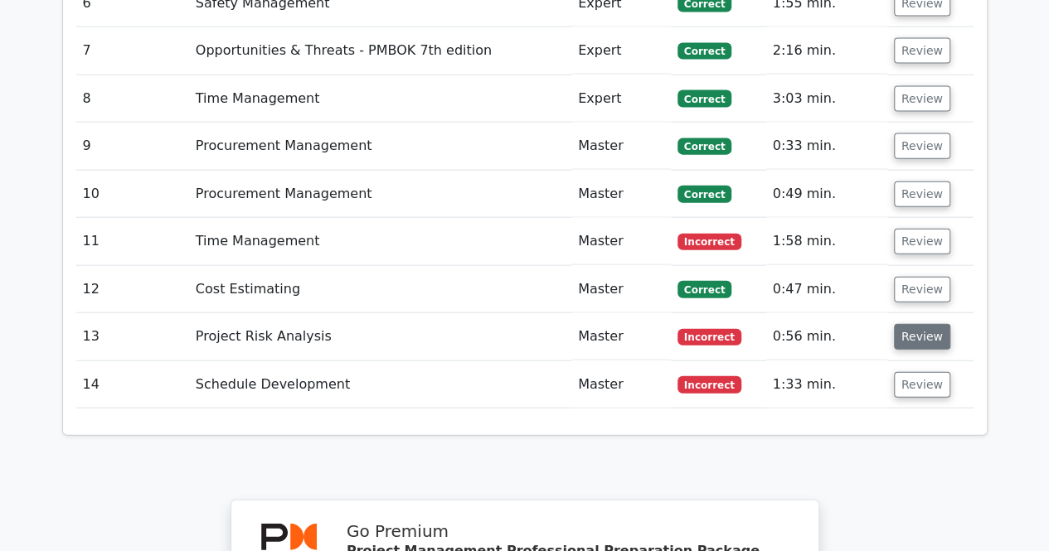
scroll to position [1907, 0]
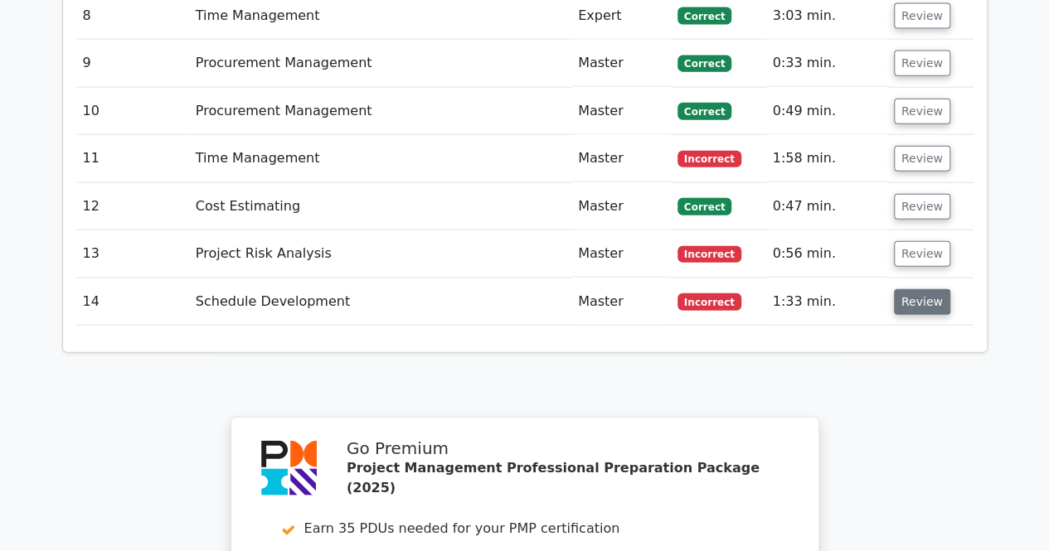
click at [924, 289] on button "Review" at bounding box center [922, 302] width 56 height 26
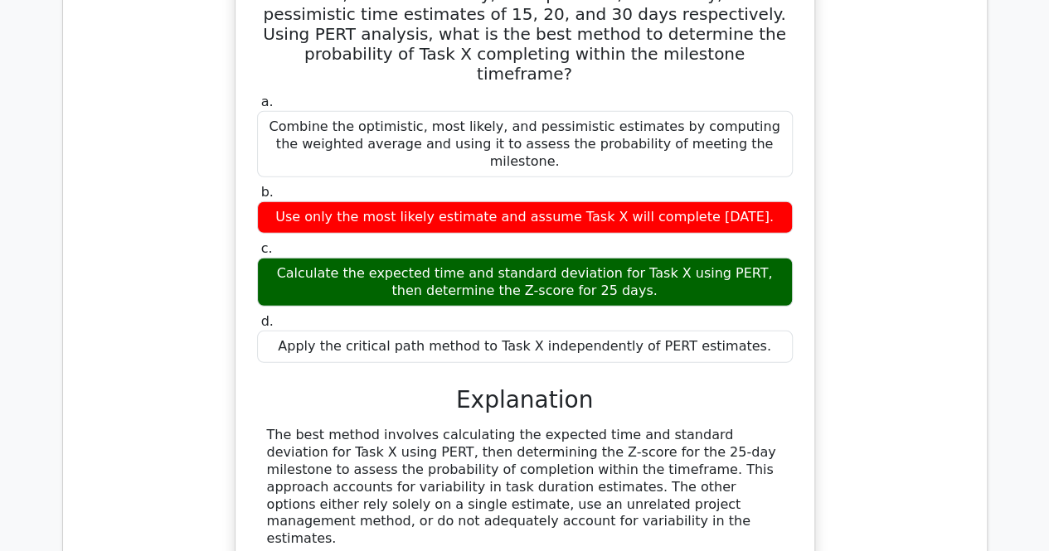
scroll to position [2321, 0]
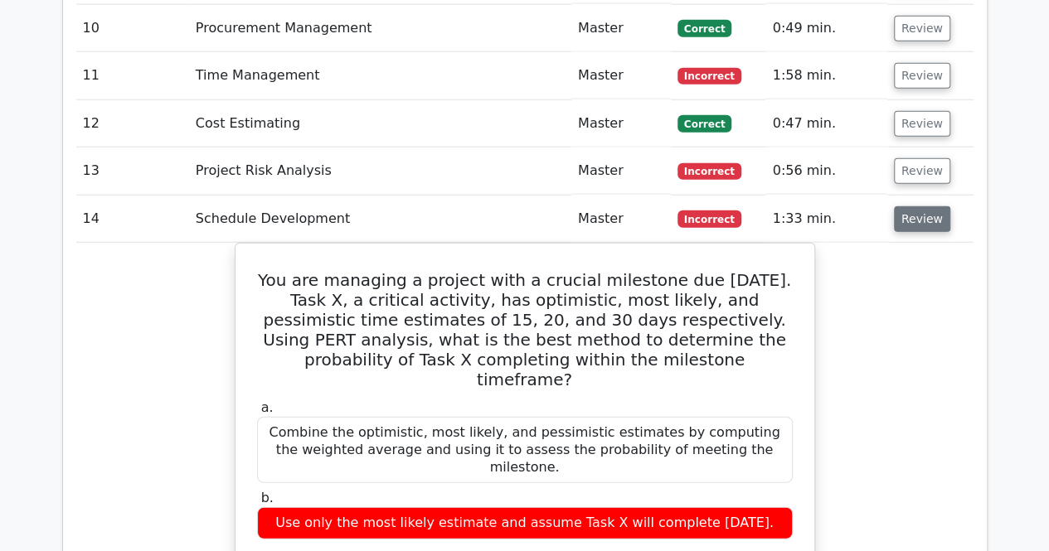
click at [905, 206] on button "Review" at bounding box center [922, 219] width 56 height 26
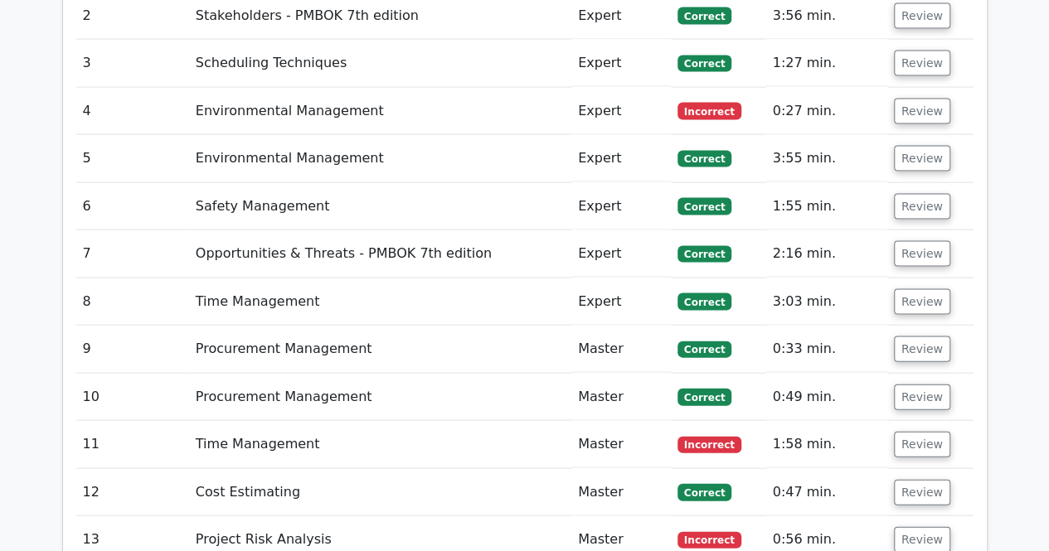
scroll to position [1575, 0]
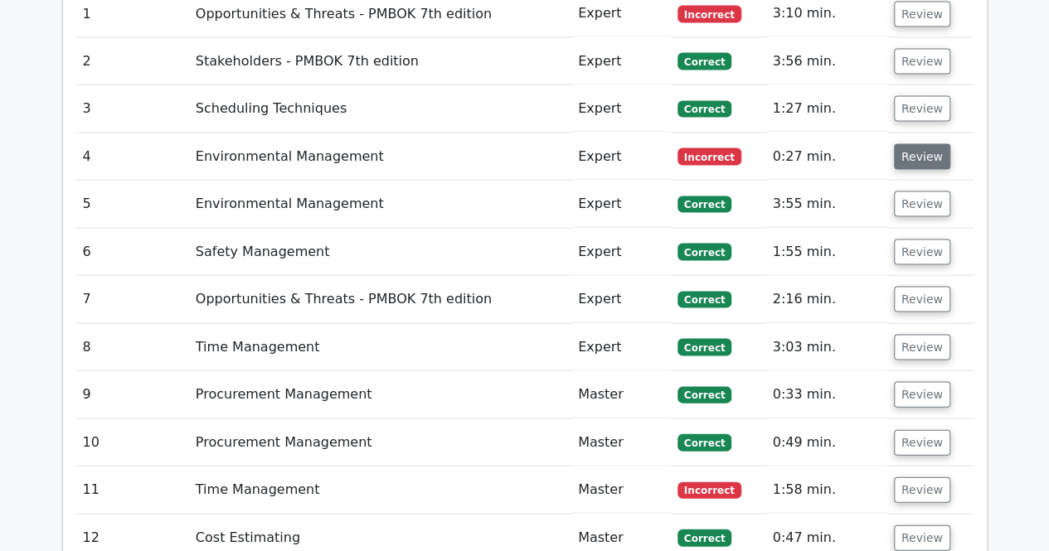
click at [908, 144] on button "Review" at bounding box center [922, 157] width 56 height 26
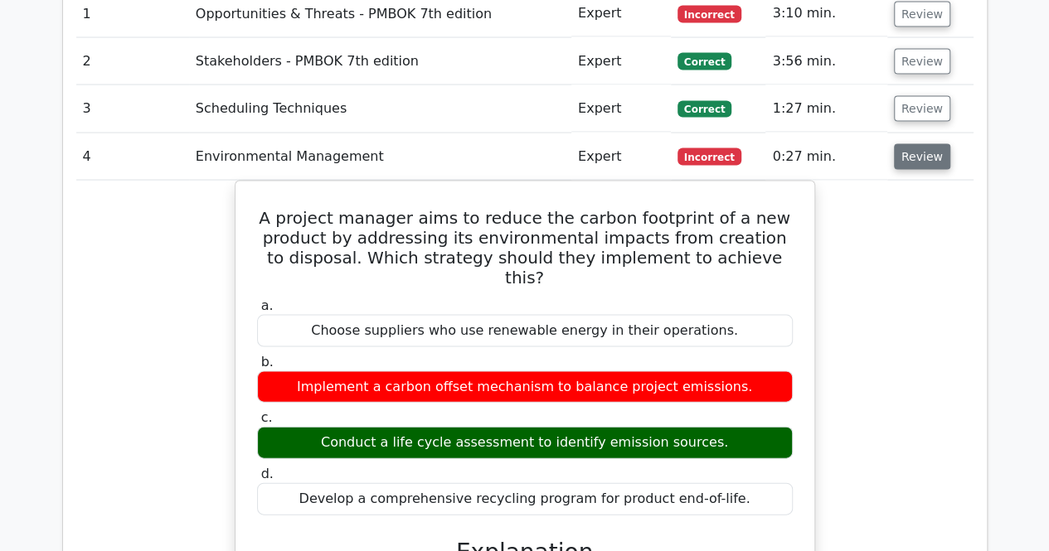
click at [908, 144] on button "Review" at bounding box center [922, 157] width 56 height 26
